Goal: Navigation & Orientation: Find specific page/section

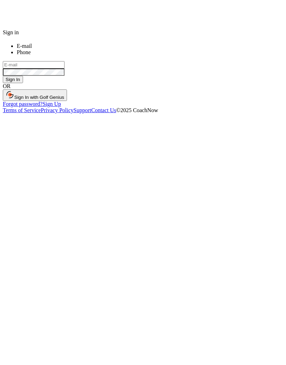
click at [65, 68] on input "text" at bounding box center [34, 64] width 62 height 7
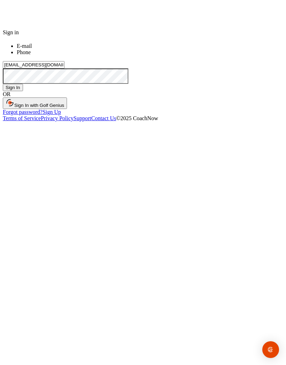
type input "[EMAIL_ADDRESS][DOMAIN_NAME]"
click at [23, 91] on button "Sign In" at bounding box center [13, 87] width 20 height 7
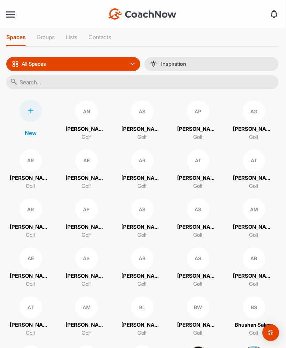
click at [11, 16] on div at bounding box center [10, 14] width 8 height 5
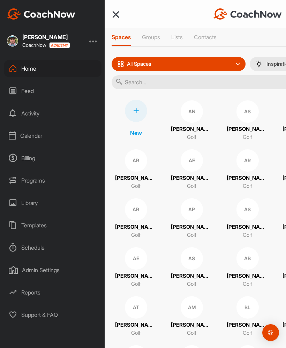
click at [34, 136] on div "Calendar" at bounding box center [53, 135] width 98 height 17
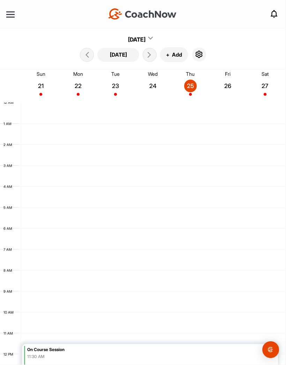
scroll to position [121, 0]
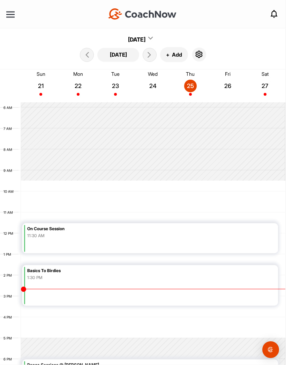
click at [201, 57] on icon "button" at bounding box center [199, 54] width 8 height 8
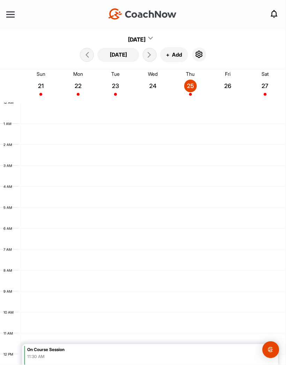
scroll to position [121, 0]
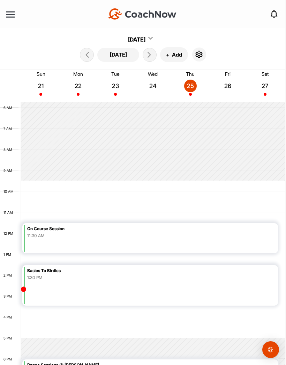
click at [203, 53] on icon "button" at bounding box center [199, 54] width 8 height 8
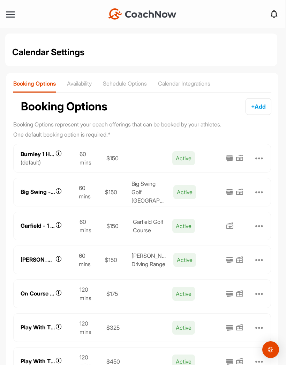
click at [83, 83] on p "Availability" at bounding box center [79, 83] width 25 height 7
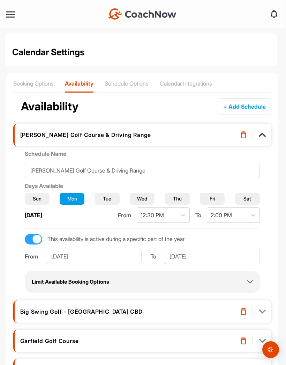
click at [28, 81] on p "Booking Options" at bounding box center [33, 83] width 41 height 7
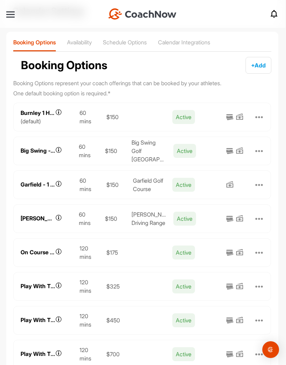
scroll to position [41, 0]
click at [10, 15] on div at bounding box center [10, 14] width 8 height 5
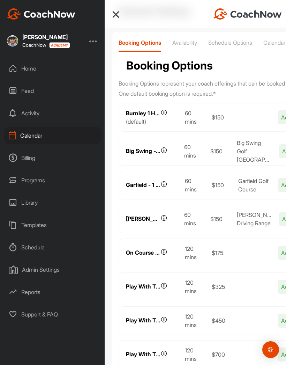
click at [28, 158] on div "Billing" at bounding box center [53, 157] width 98 height 17
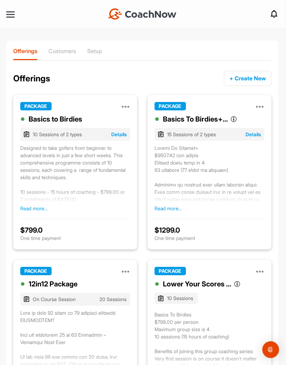
click at [63, 52] on p "Customers" at bounding box center [63, 51] width 28 height 7
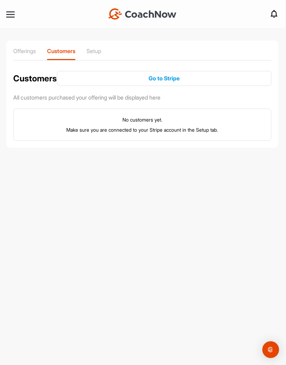
click at [30, 49] on p "Offerings" at bounding box center [24, 51] width 23 height 7
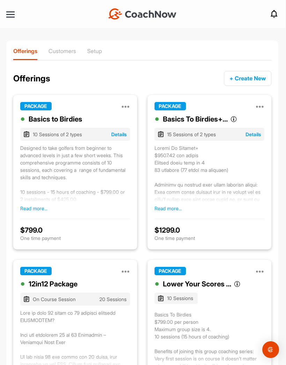
click at [14, 10] on div at bounding box center [10, 14] width 8 height 8
click at [11, 15] on div at bounding box center [10, 14] width 8 height 1
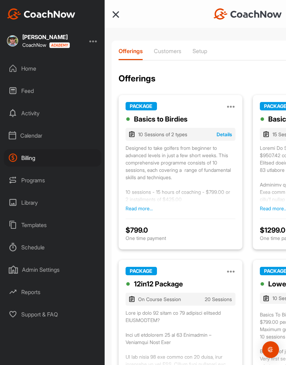
click at [38, 70] on div "Home" at bounding box center [53, 68] width 98 height 17
